Goal: Task Accomplishment & Management: Manage account settings

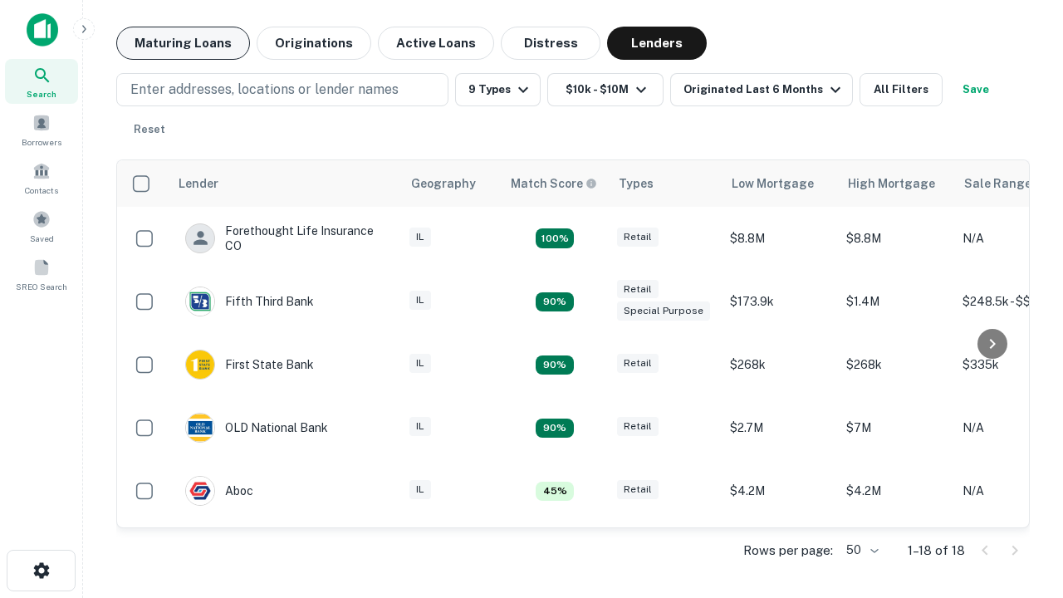
click at [183, 43] on button "Maturing Loans" at bounding box center [183, 43] width 134 height 33
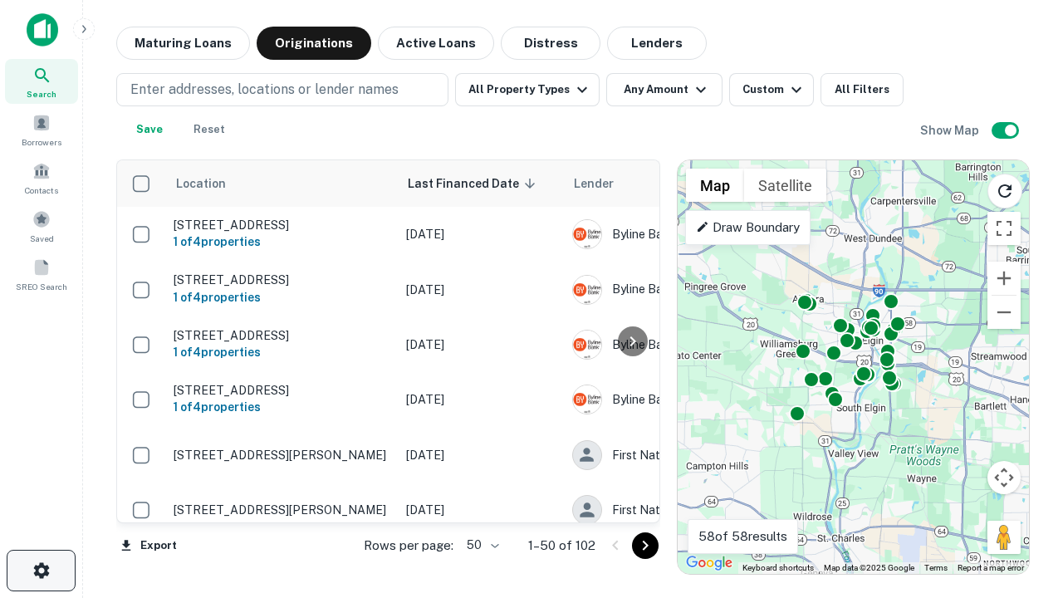
click at [41, 571] on icon "button" at bounding box center [42, 571] width 20 height 20
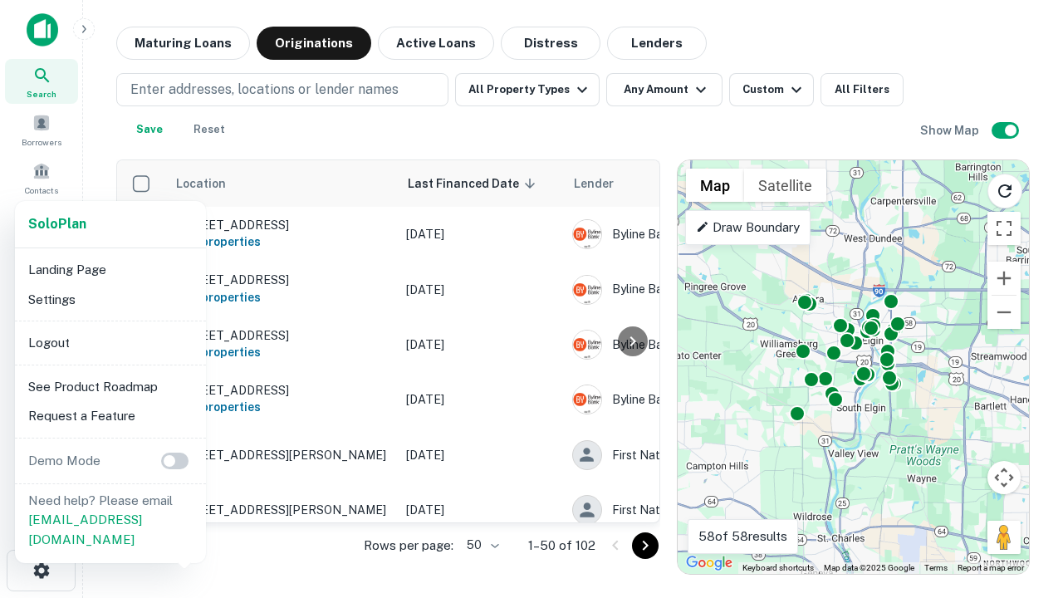
click at [110, 342] on li "Logout" at bounding box center [111, 343] width 178 height 30
